Goal: Information Seeking & Learning: Learn about a topic

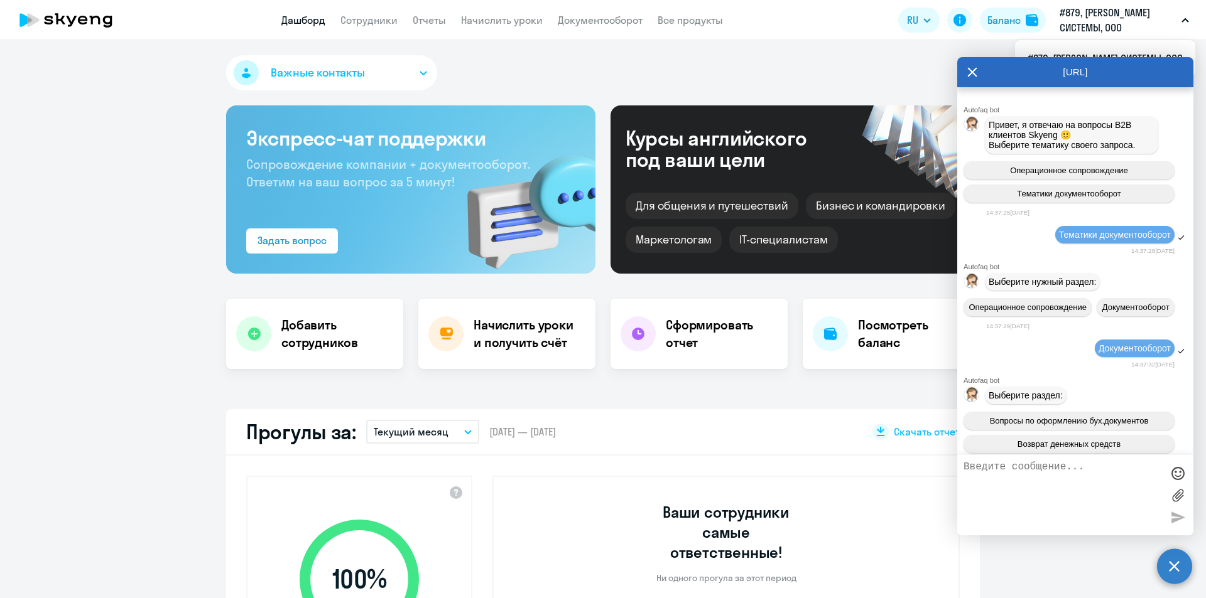
select select "30"
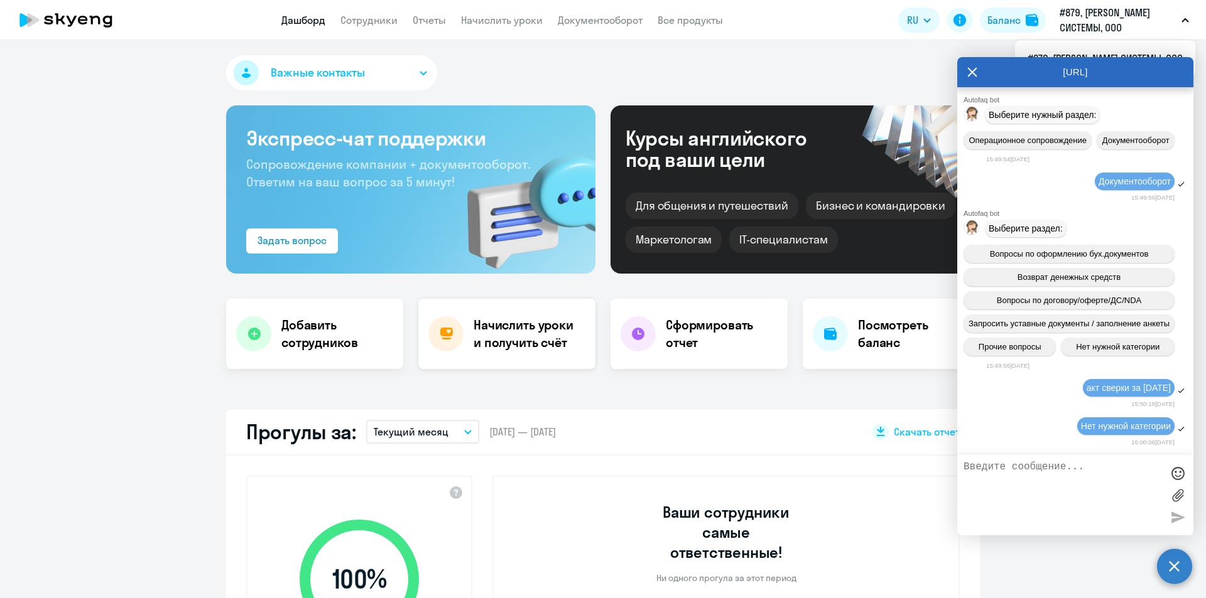
click at [520, 340] on h4 "Начислить уроки и получить счёт" at bounding box center [527, 333] width 109 height 35
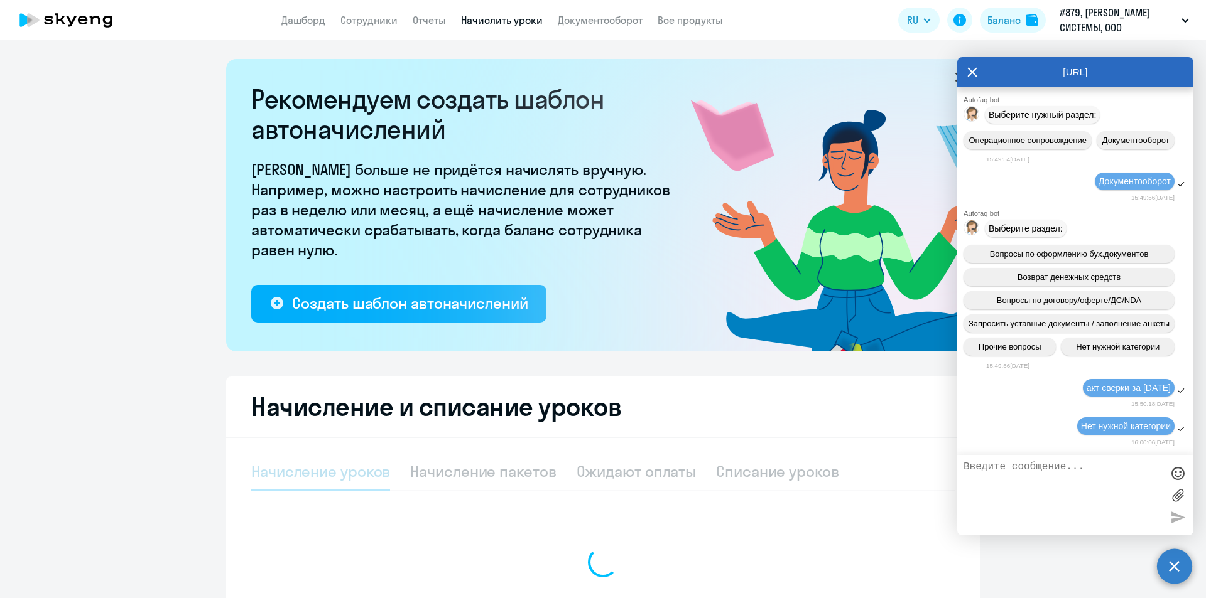
select select "10"
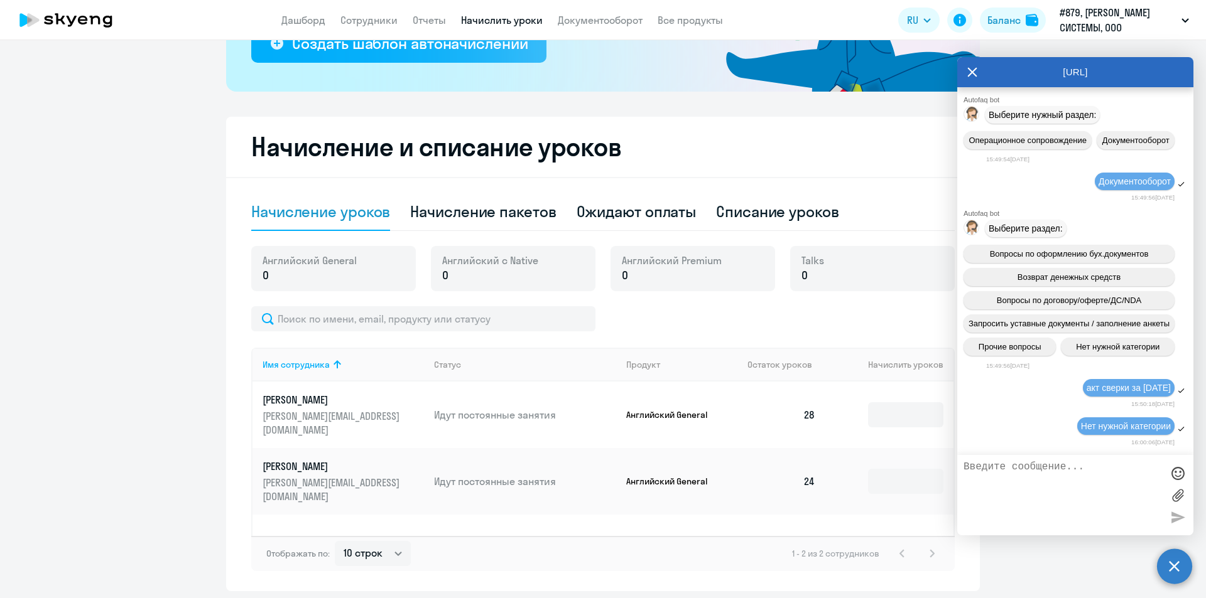
scroll to position [303, 0]
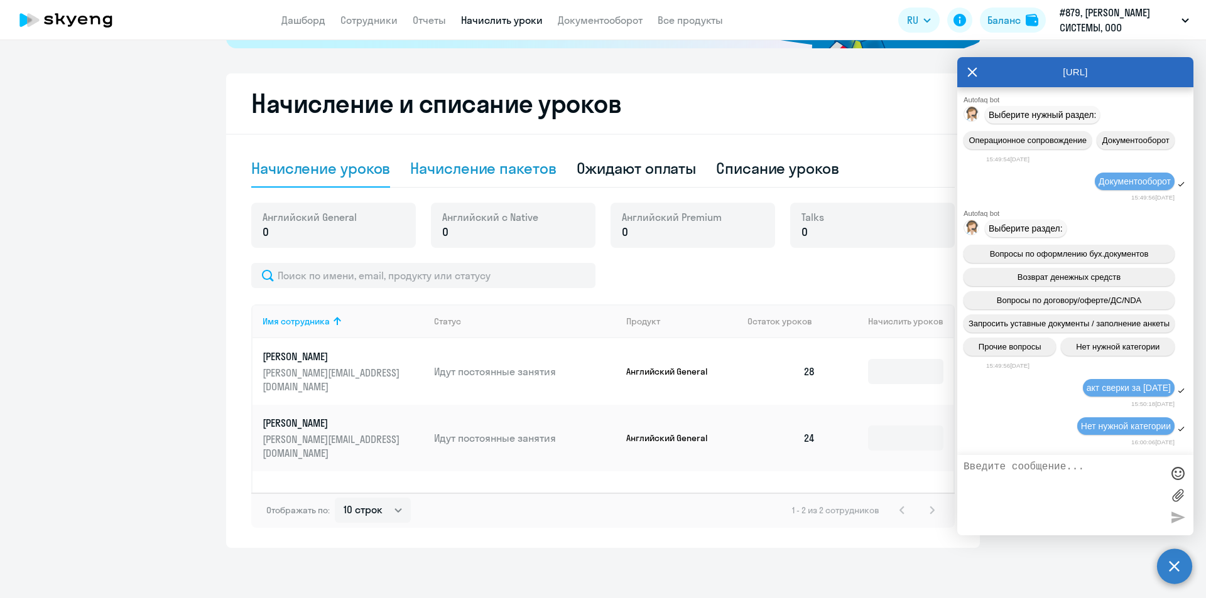
click at [448, 174] on div "Начисление пакетов" at bounding box center [483, 168] width 146 height 20
select select "10"
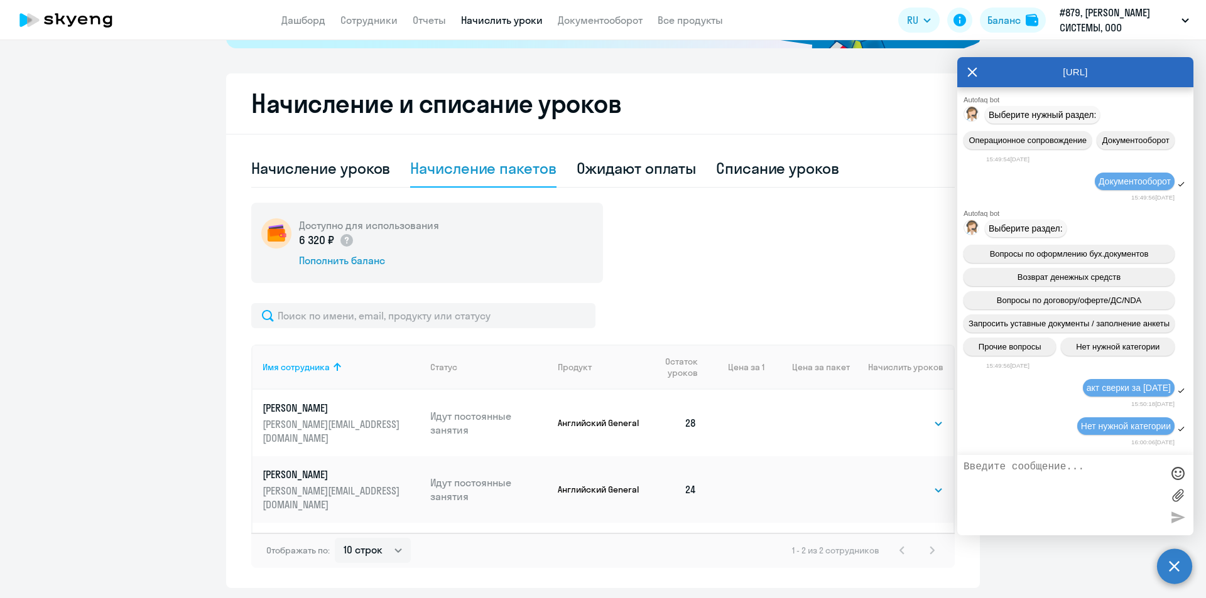
click at [645, 171] on div "Ожидают оплаты" at bounding box center [636, 168] width 120 height 20
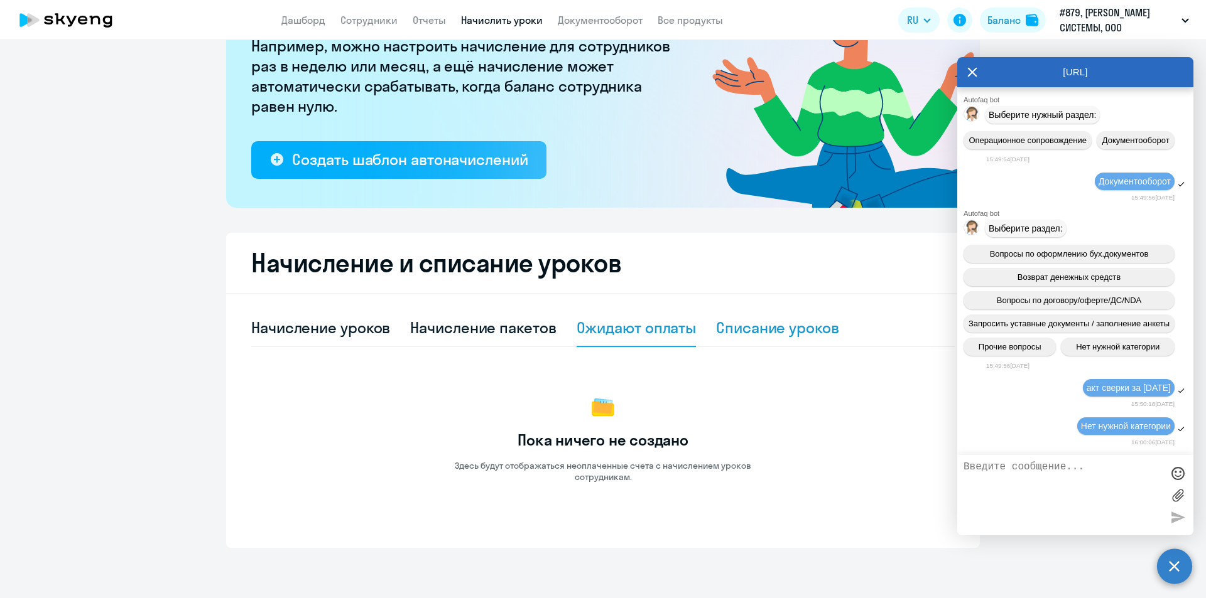
click at [757, 327] on div "Списание уроков" at bounding box center [777, 328] width 123 height 20
select select "10"
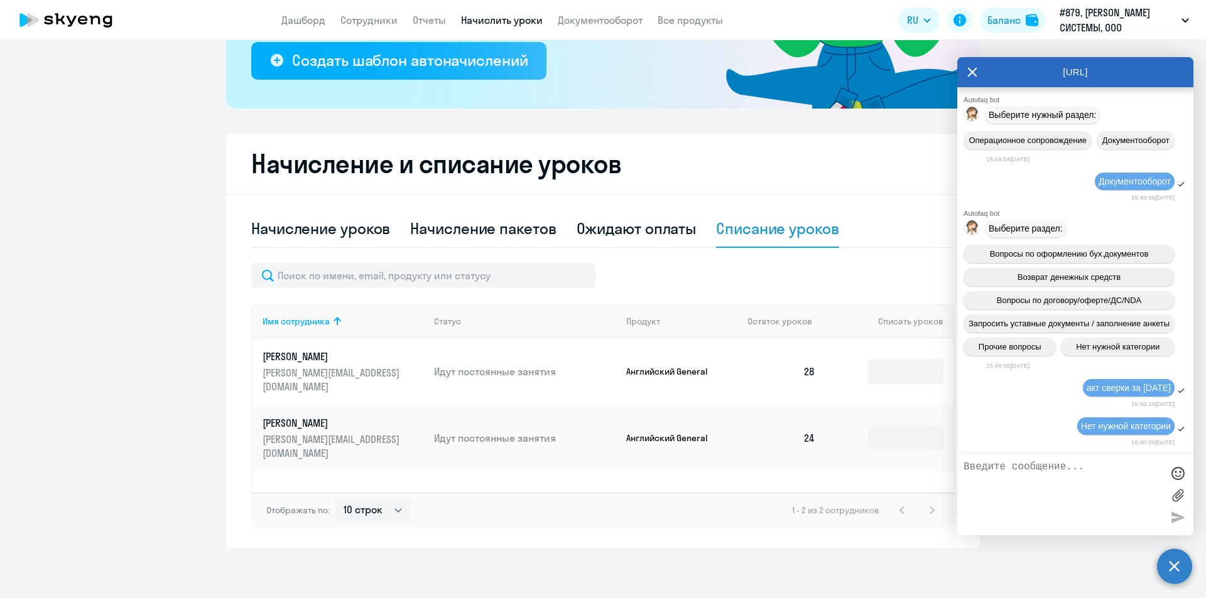
click at [968, 68] on icon at bounding box center [972, 71] width 9 height 9
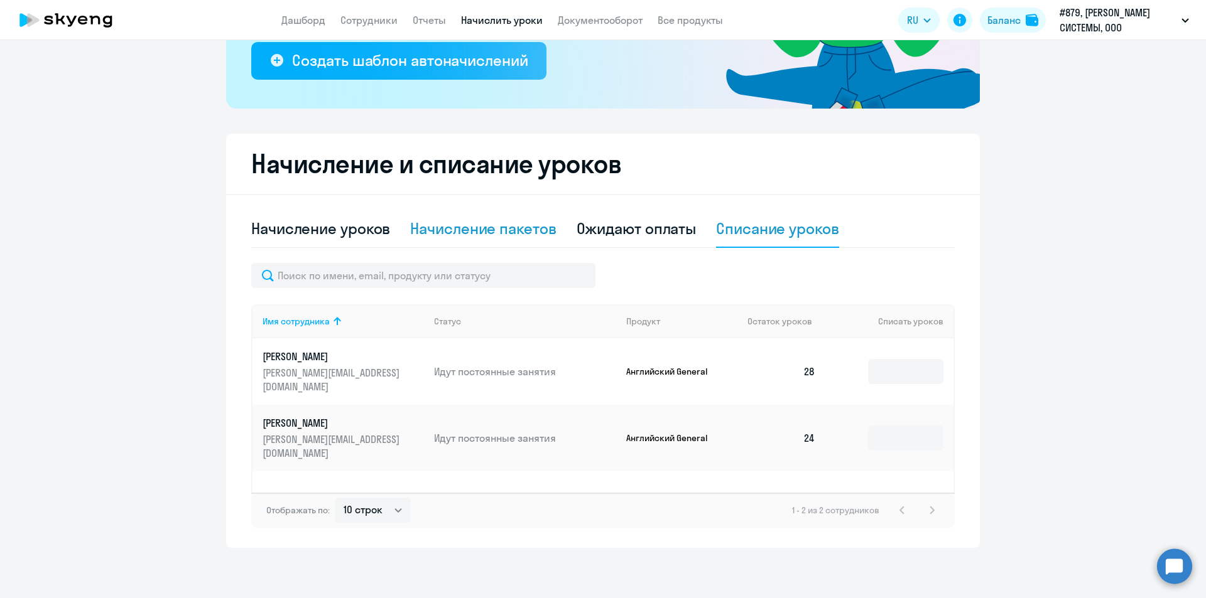
click at [512, 225] on div "Начисление пакетов" at bounding box center [483, 229] width 146 height 20
select select "10"
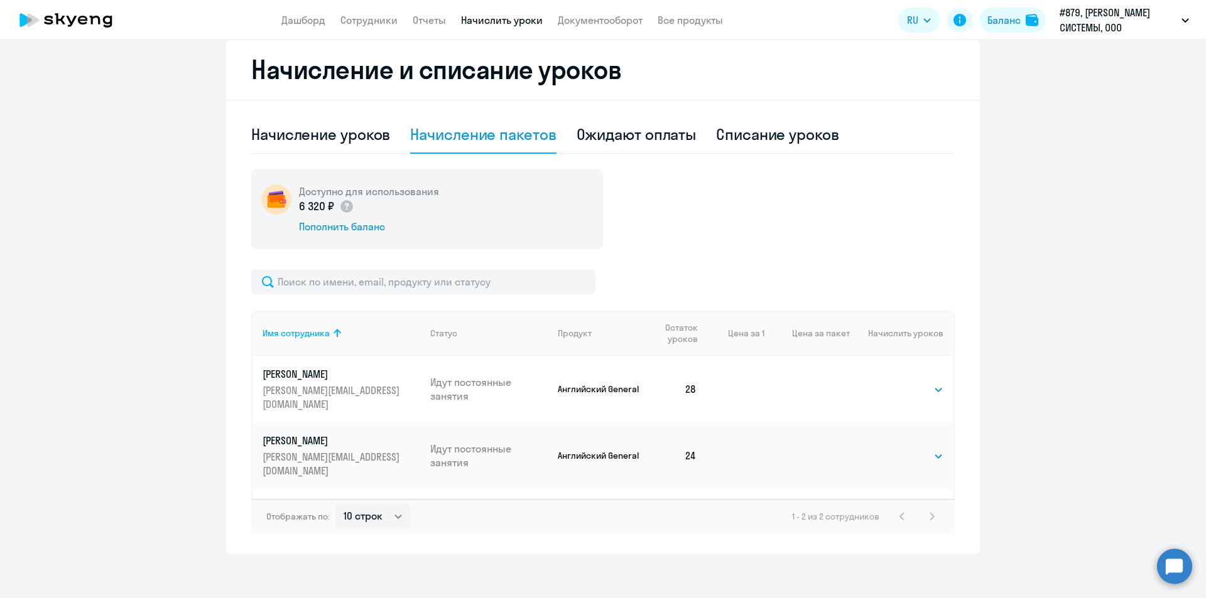
scroll to position [343, 0]
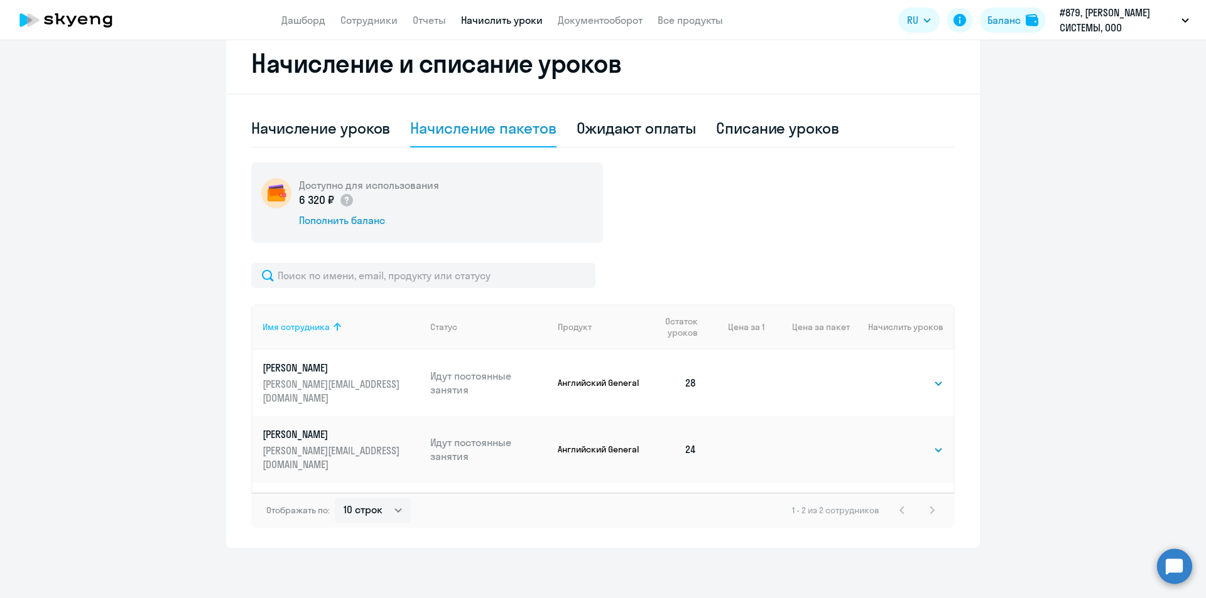
click at [330, 332] on icon at bounding box center [337, 327] width 15 height 15
click at [325, 332] on div "Имя сотрудника" at bounding box center [295, 326] width 67 height 11
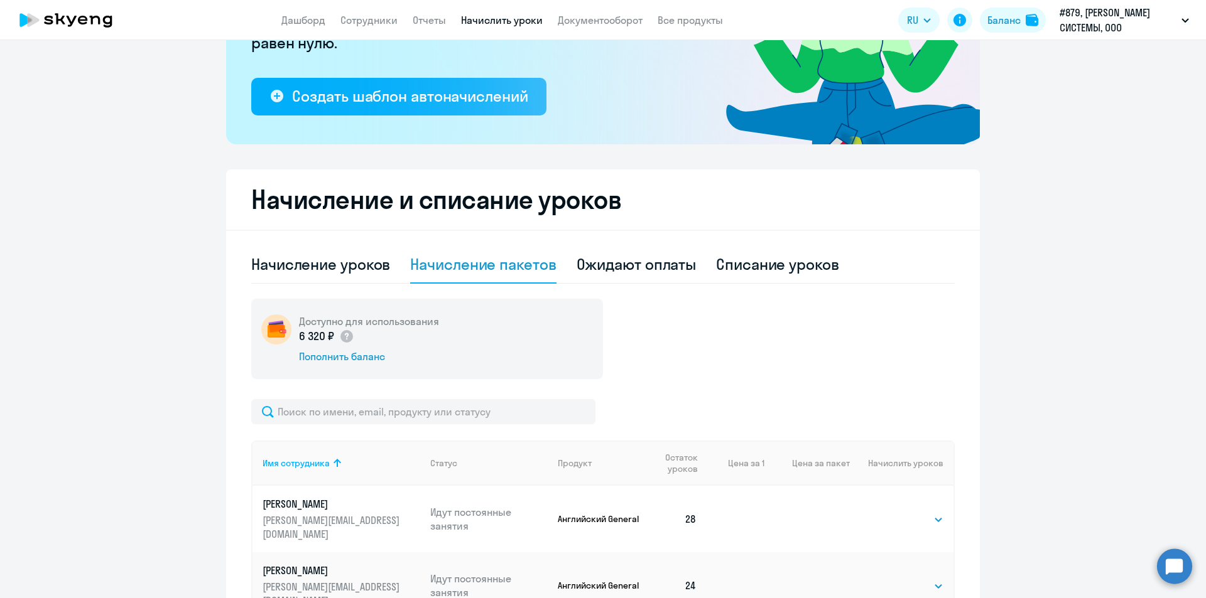
scroll to position [0, 0]
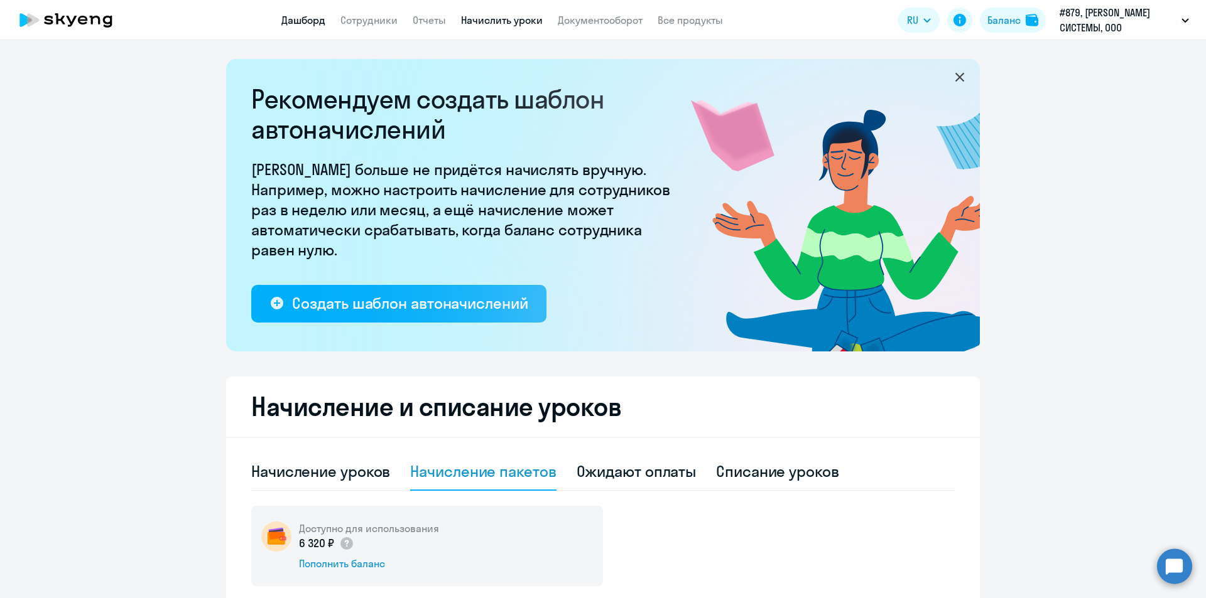
click at [300, 19] on link "Дашборд" at bounding box center [303, 20] width 44 height 13
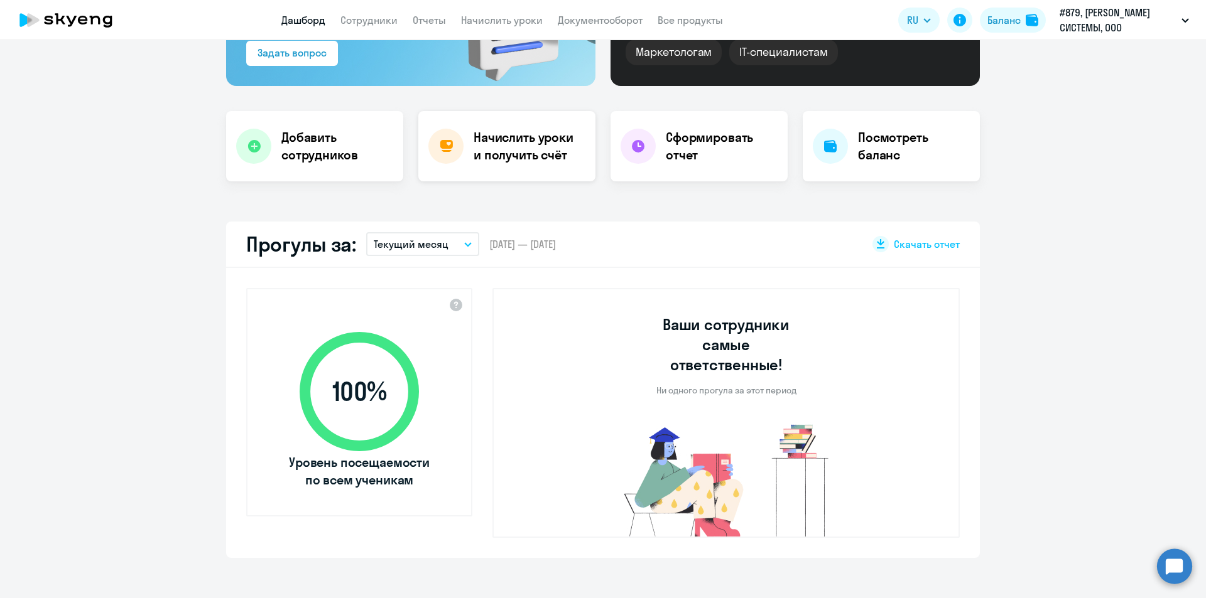
scroll to position [188, 0]
select select "30"
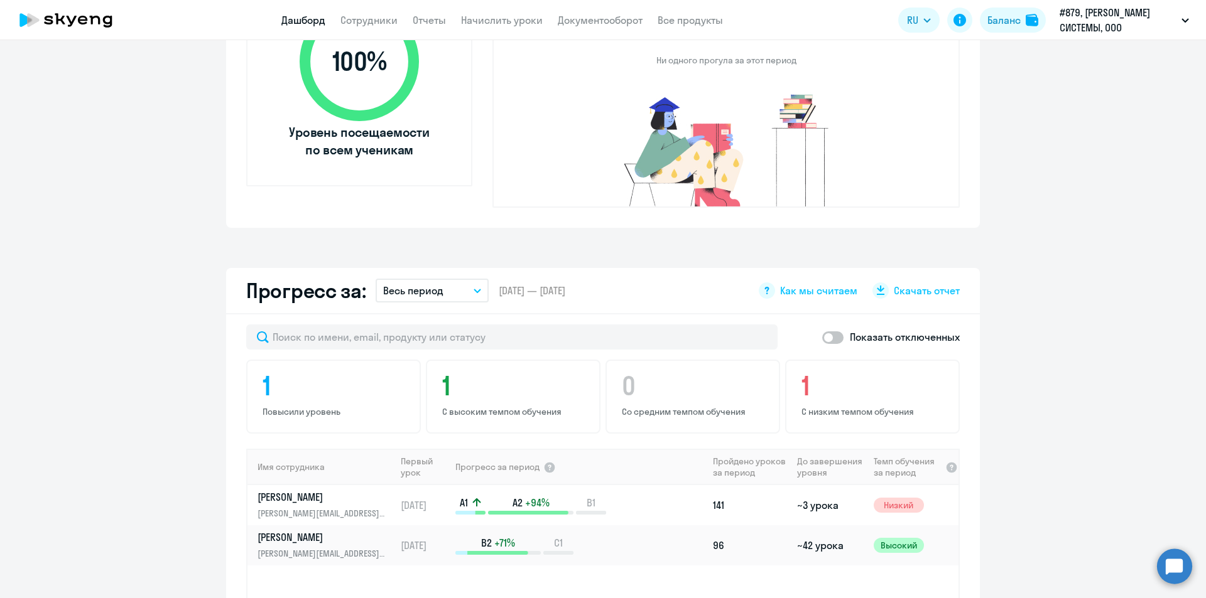
scroll to position [565, 0]
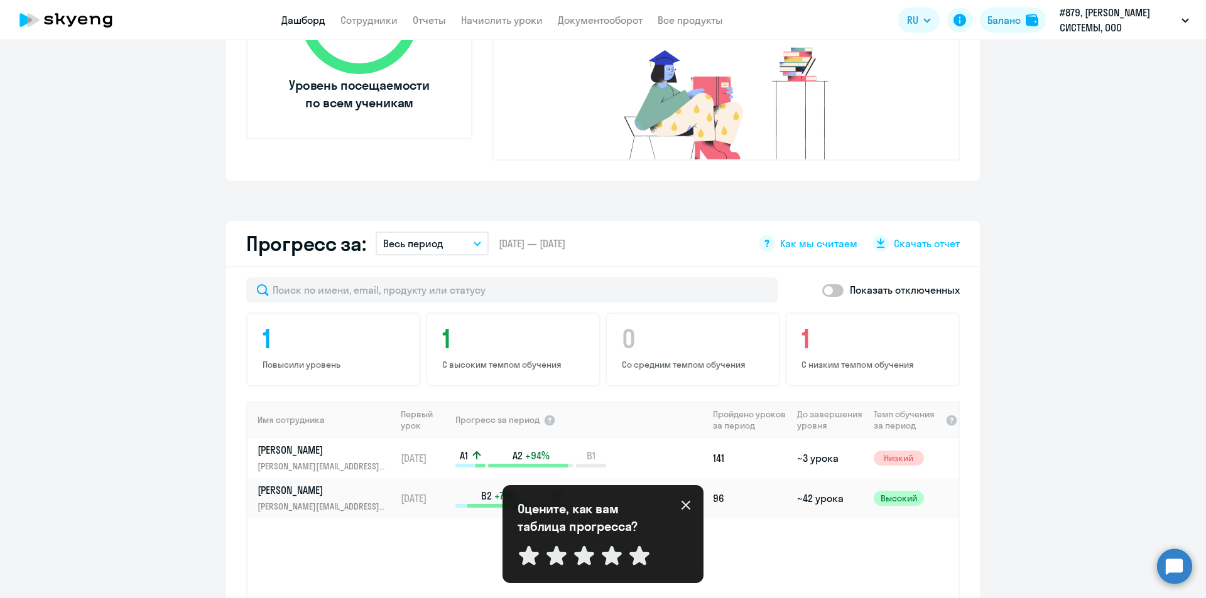
click at [688, 505] on div "Оцените, как вам таблица прогресса? Отправить" at bounding box center [602, 534] width 201 height 98
click at [684, 507] on icon at bounding box center [686, 505] width 10 height 10
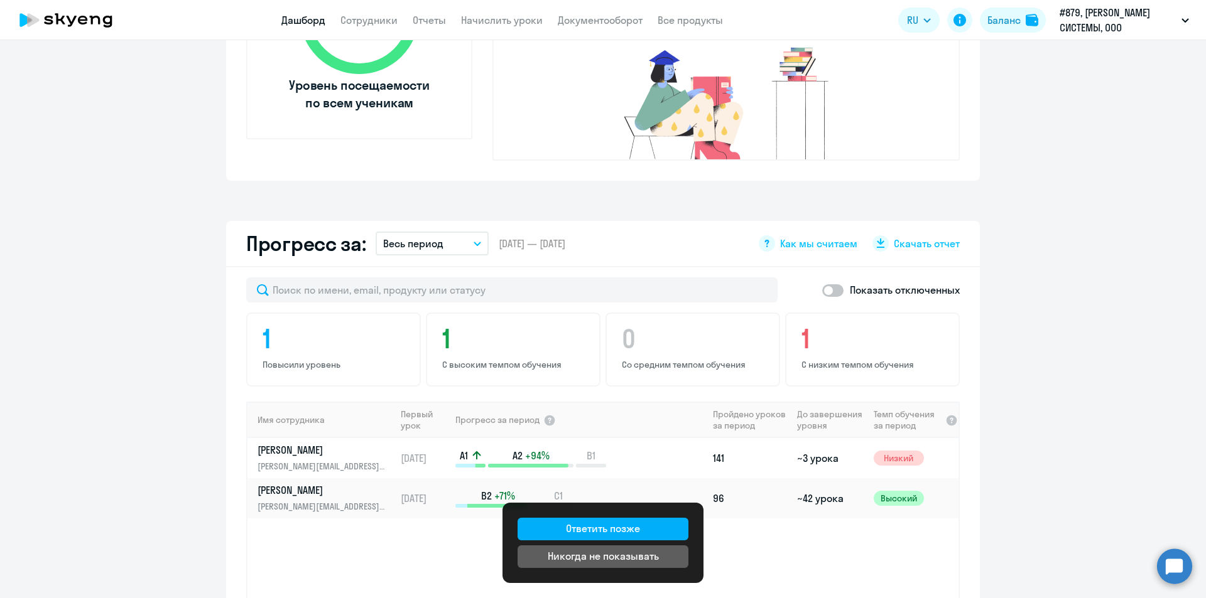
click at [775, 543] on div "Имя сотрудника Первый урок Прогресс за период Пройдено уроков за период До заве…" at bounding box center [602, 561] width 711 height 318
click at [838, 237] on span "Как мы считаем" at bounding box center [818, 244] width 77 height 14
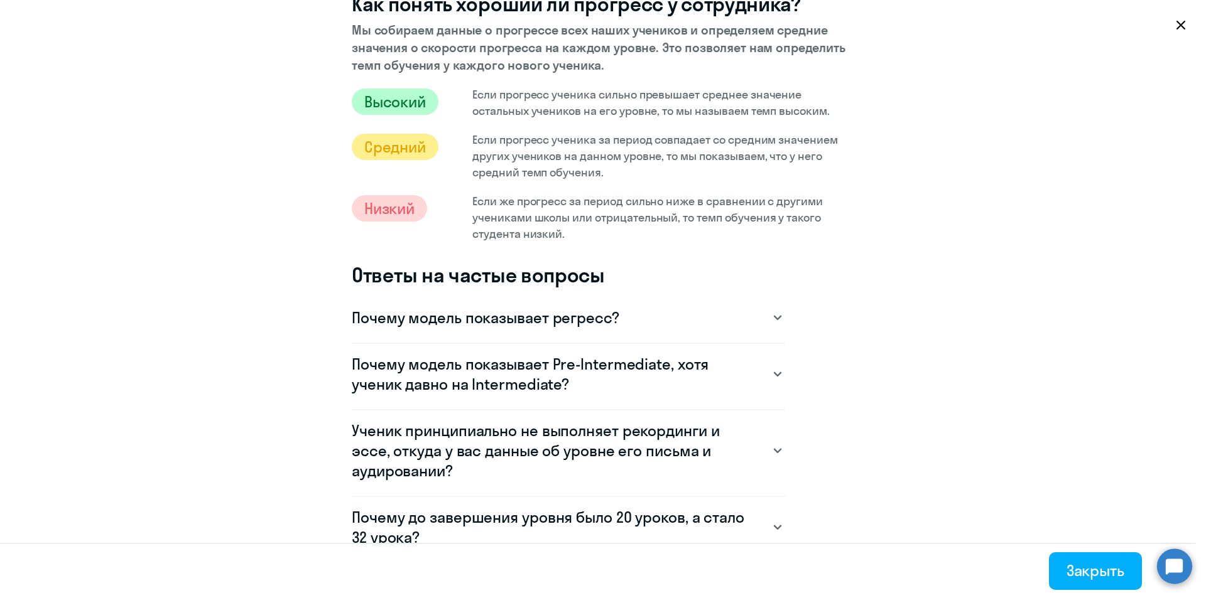
scroll to position [628, 0]
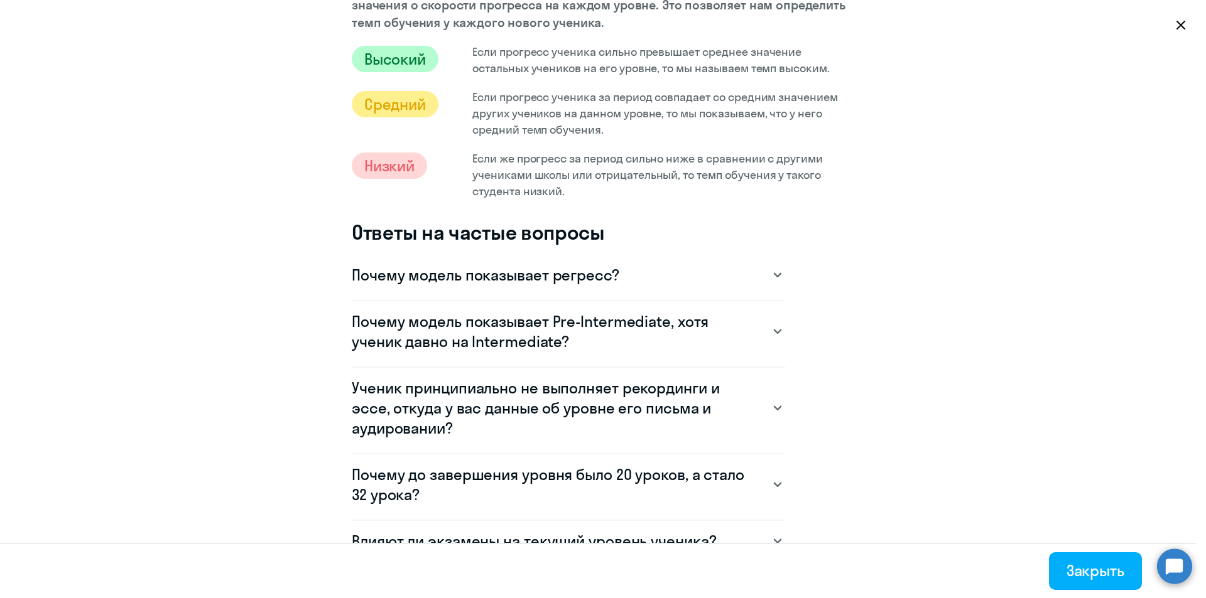
click at [738, 501] on h3 "Почему до завершения уровня было 20 уроков, а стало 32 урока?" at bounding box center [556, 485] width 408 height 40
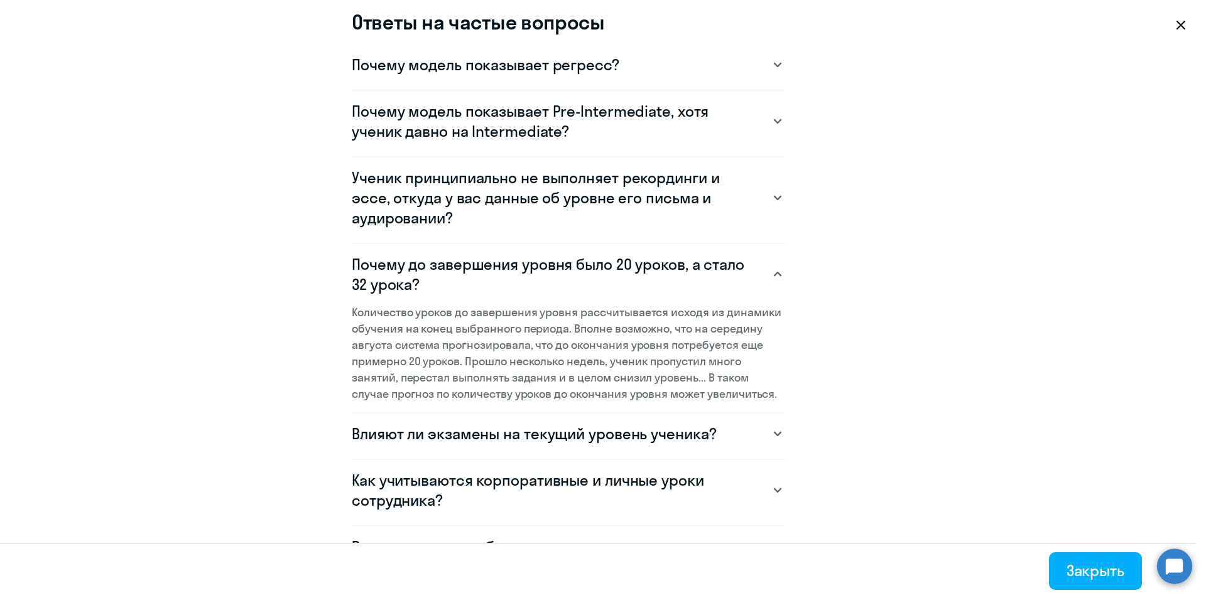
scroll to position [879, 0]
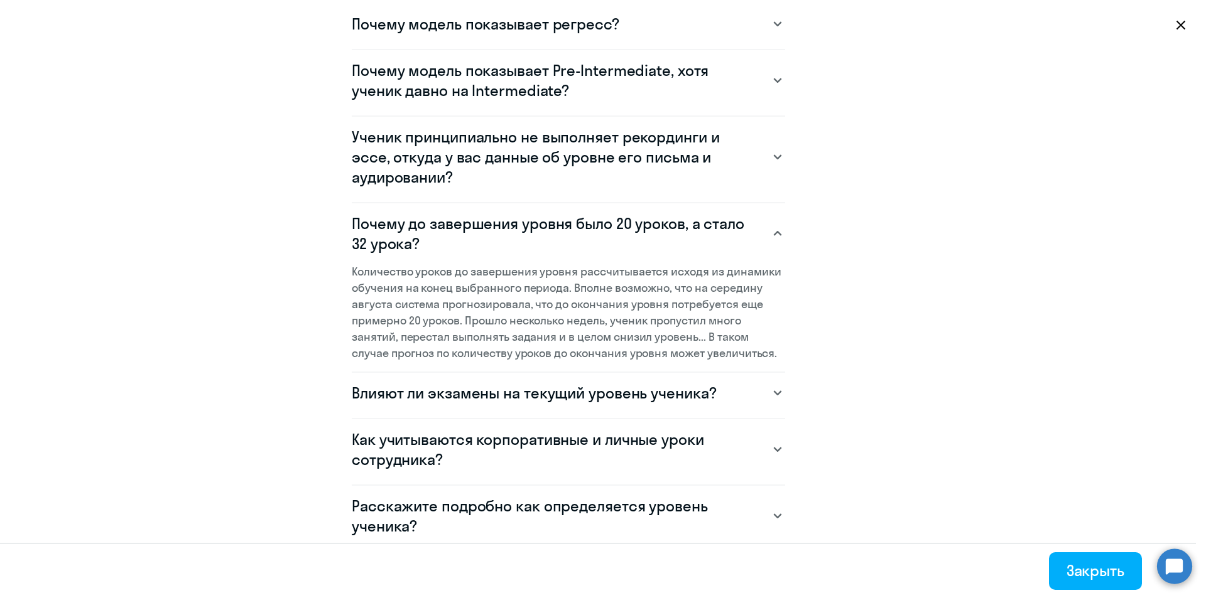
click at [770, 396] on svg-icon at bounding box center [777, 393] width 15 height 15
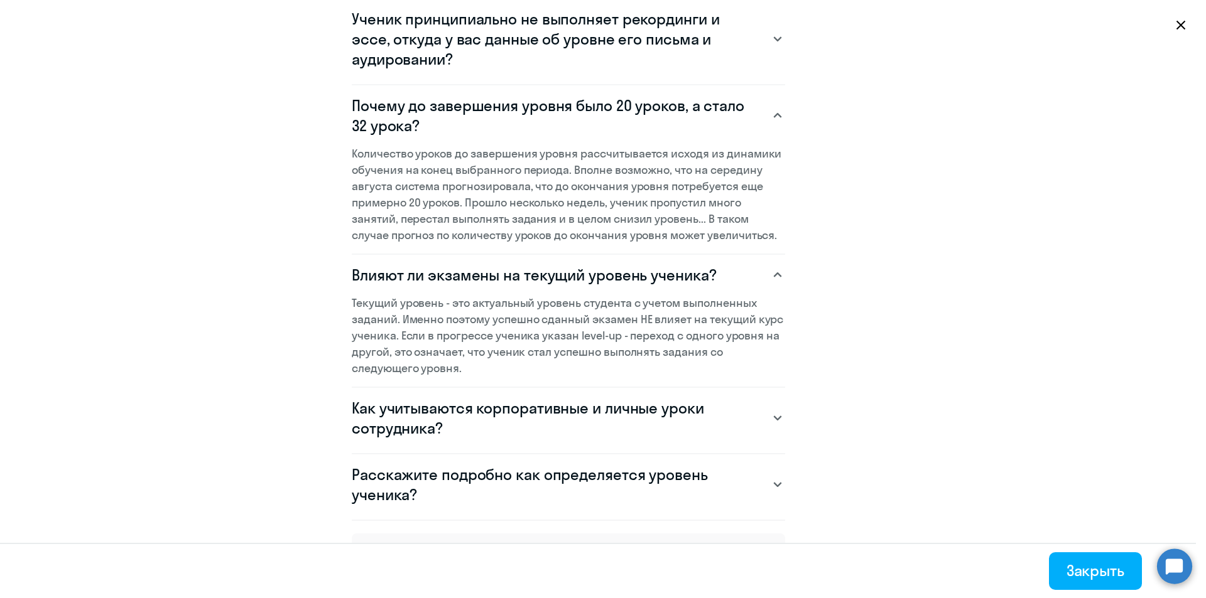
scroll to position [1005, 0]
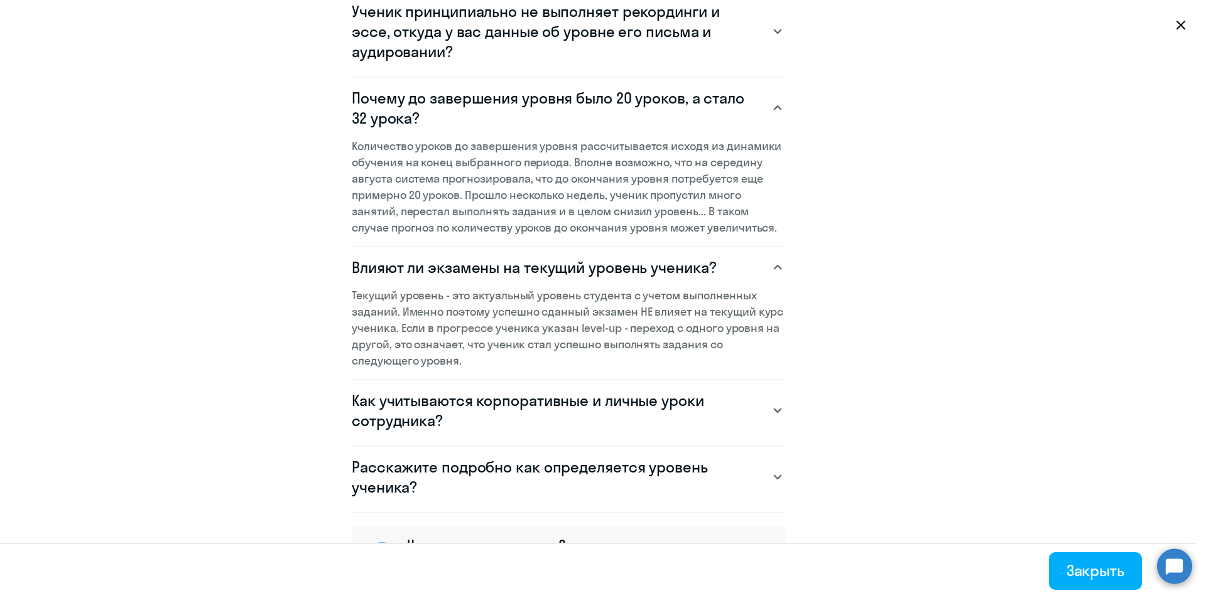
click at [773, 413] on svg-icon at bounding box center [777, 410] width 15 height 15
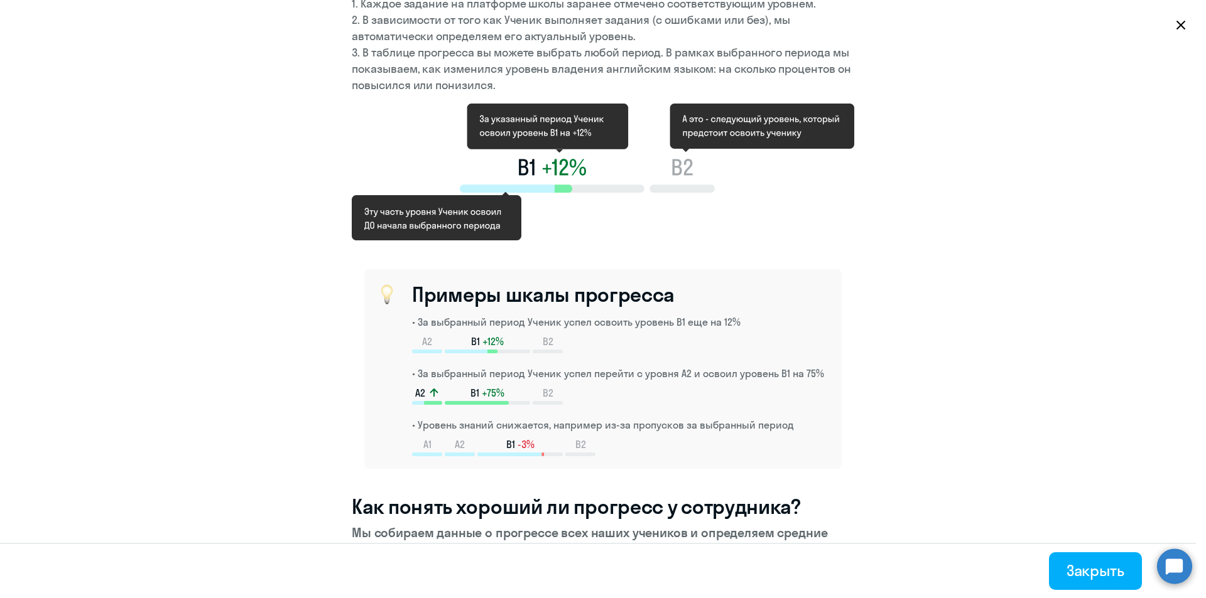
scroll to position [0, 0]
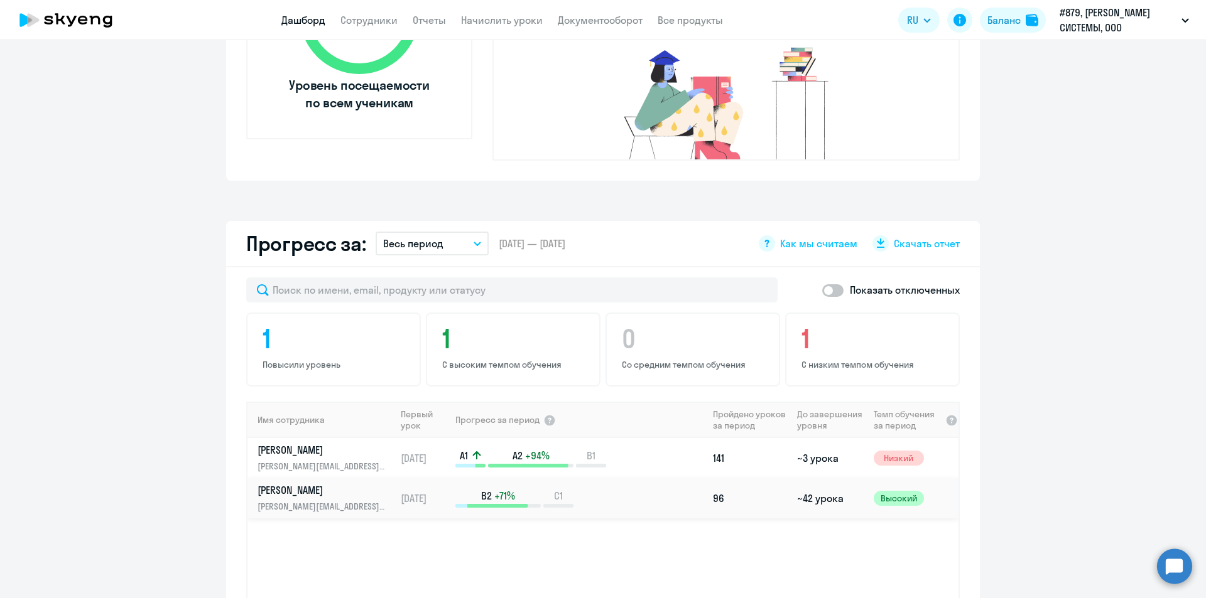
click at [332, 484] on p "[PERSON_NAME]" at bounding box center [321, 491] width 129 height 14
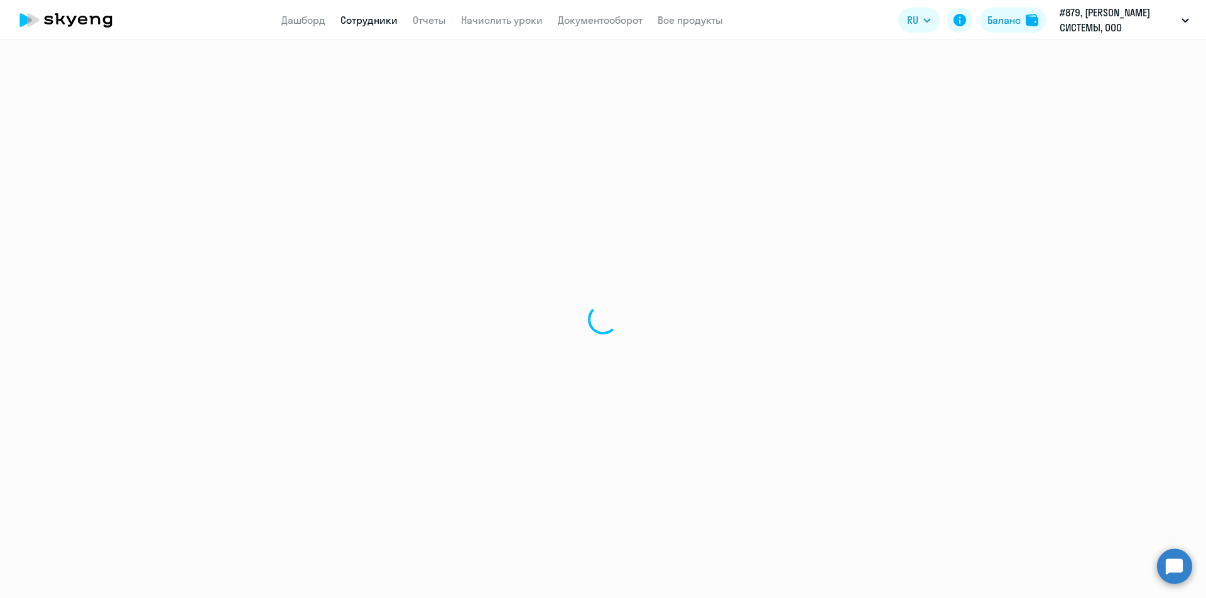
select select "english"
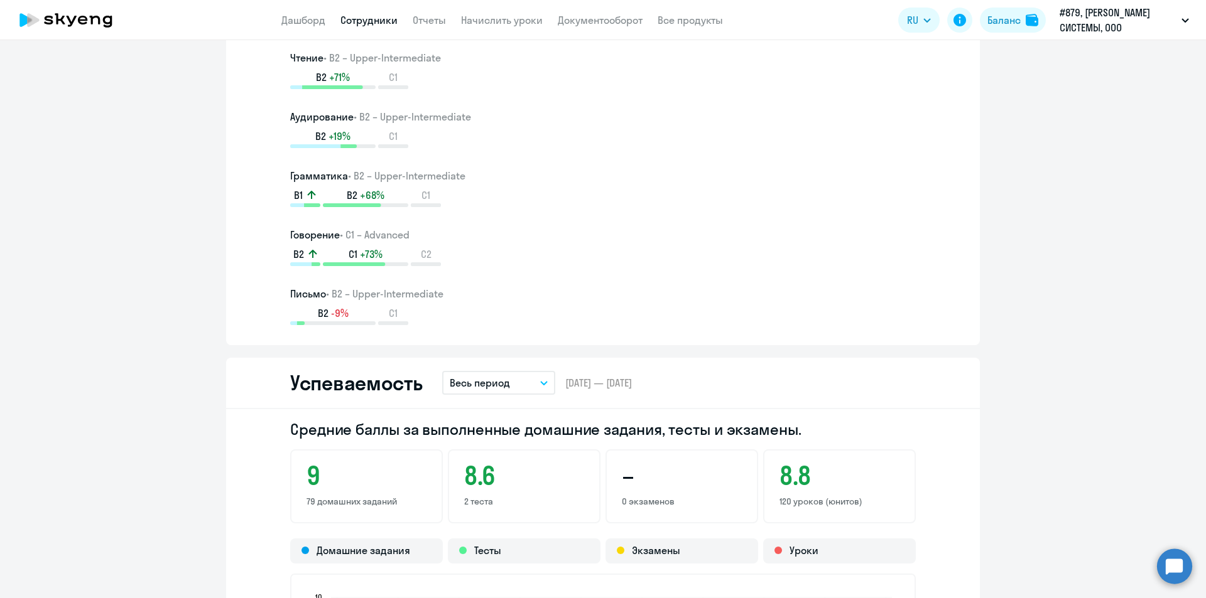
scroll to position [754, 0]
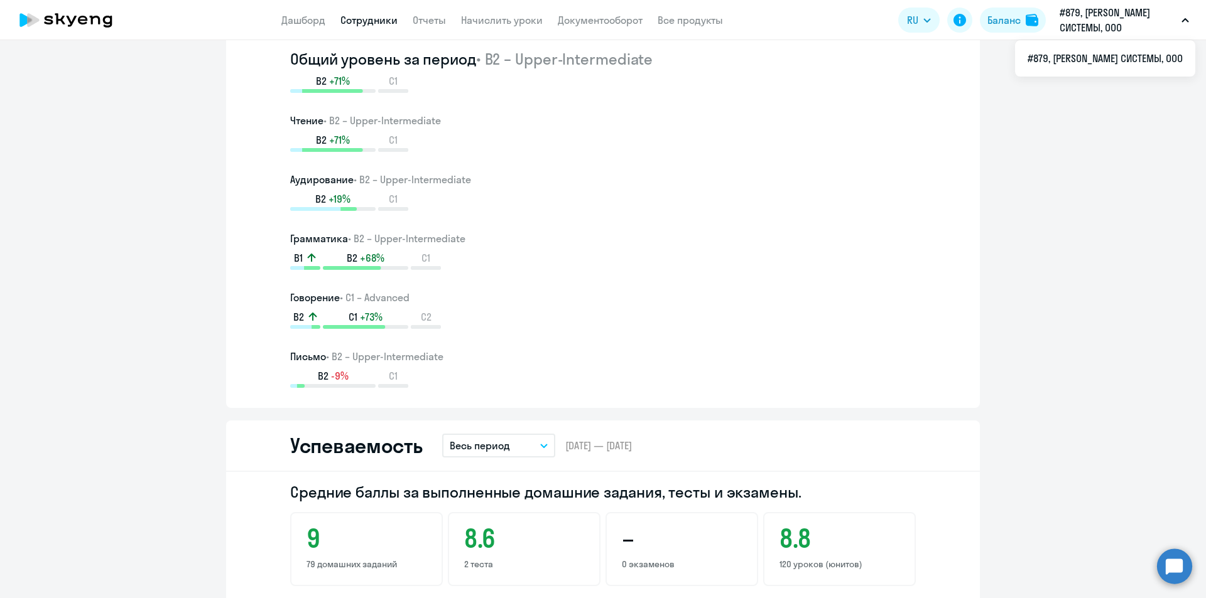
click at [1146, 16] on p "#879, [PERSON_NAME] СИСТЕМЫ, ООО" at bounding box center [1117, 20] width 117 height 30
drag, startPoint x: 1192, startPoint y: 18, endPoint x: 1186, endPoint y: 19, distance: 6.9
click at [1187, 18] on button "#879, [PERSON_NAME] СИСТЕМЫ, ООО" at bounding box center [1124, 20] width 142 height 30
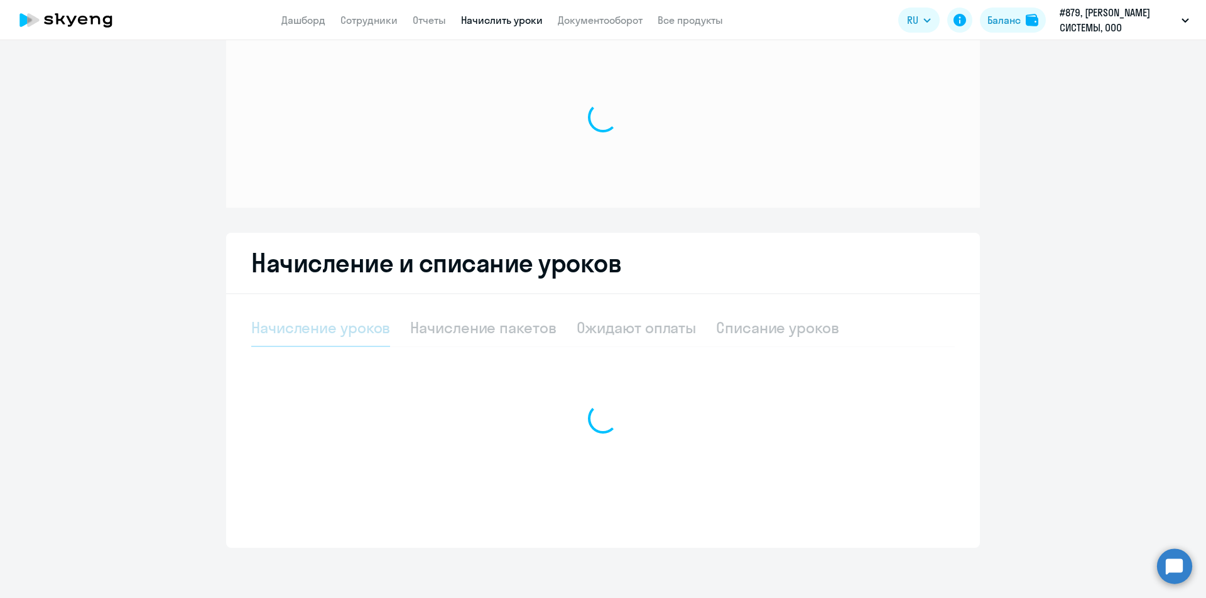
scroll to position [32, 0]
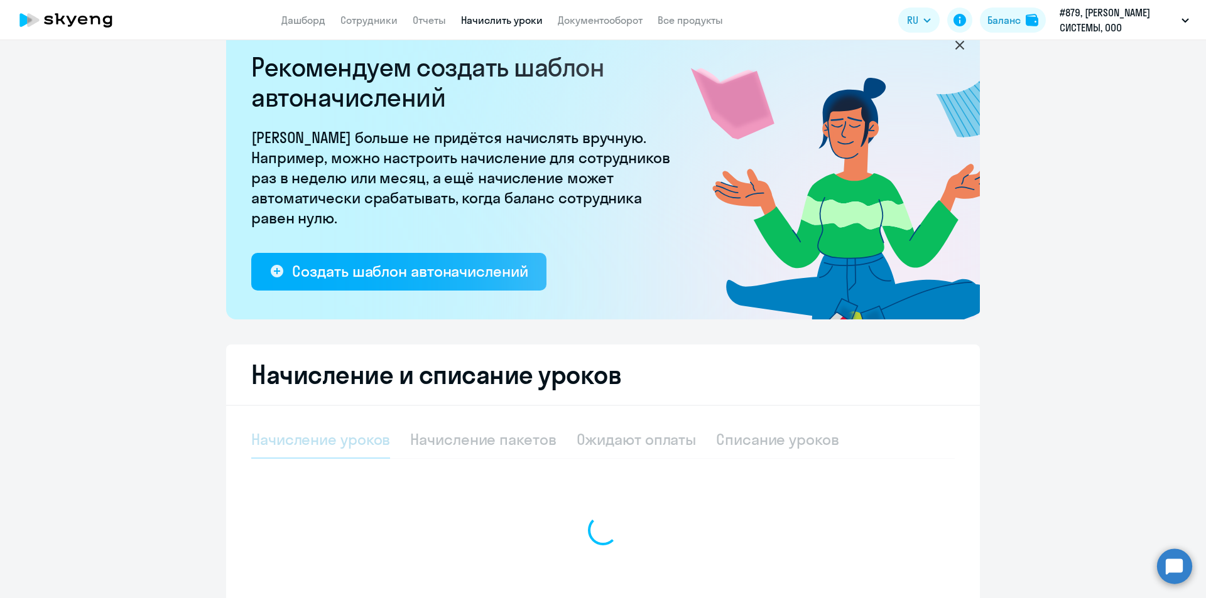
select select "10"
